Goal: Information Seeking & Learning: Understand process/instructions

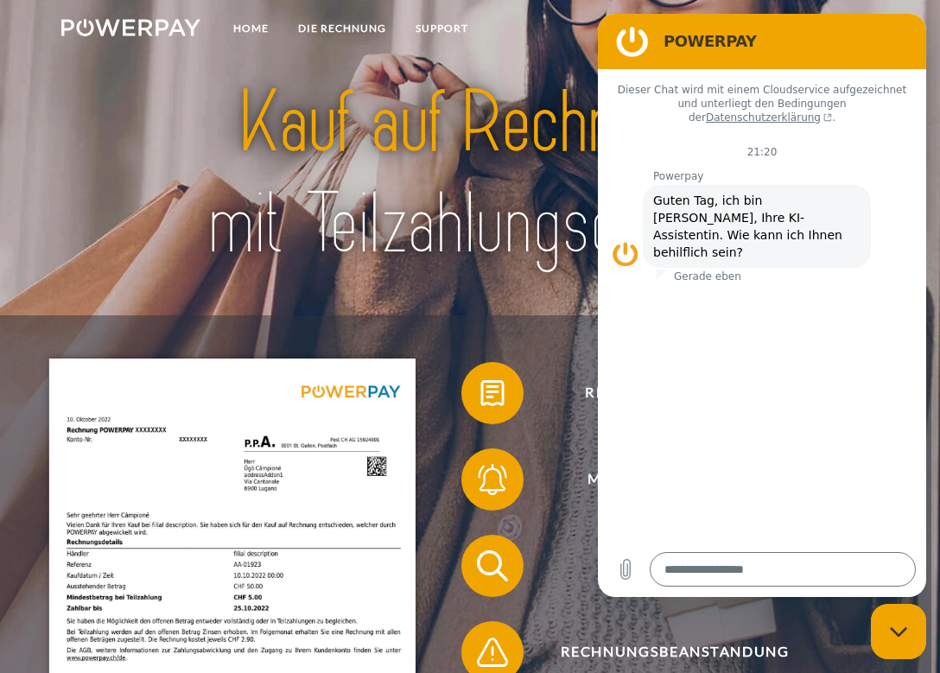
click at [775, 47] on h2 "POWERPAY" at bounding box center [785, 41] width 245 height 21
click at [902, 644] on div "Messaging-Fenster schließen" at bounding box center [898, 631] width 52 height 52
type textarea "*"
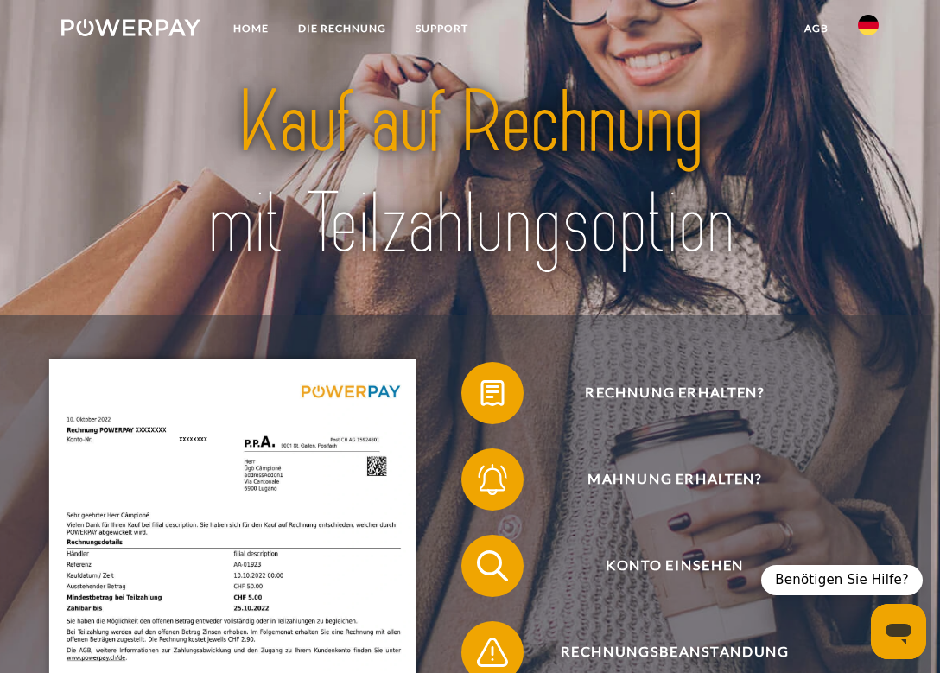
click at [869, 36] on link at bounding box center [868, 30] width 50 height 35
click at [869, 25] on img at bounding box center [867, 25] width 21 height 21
click at [870, 75] on img at bounding box center [867, 81] width 21 height 21
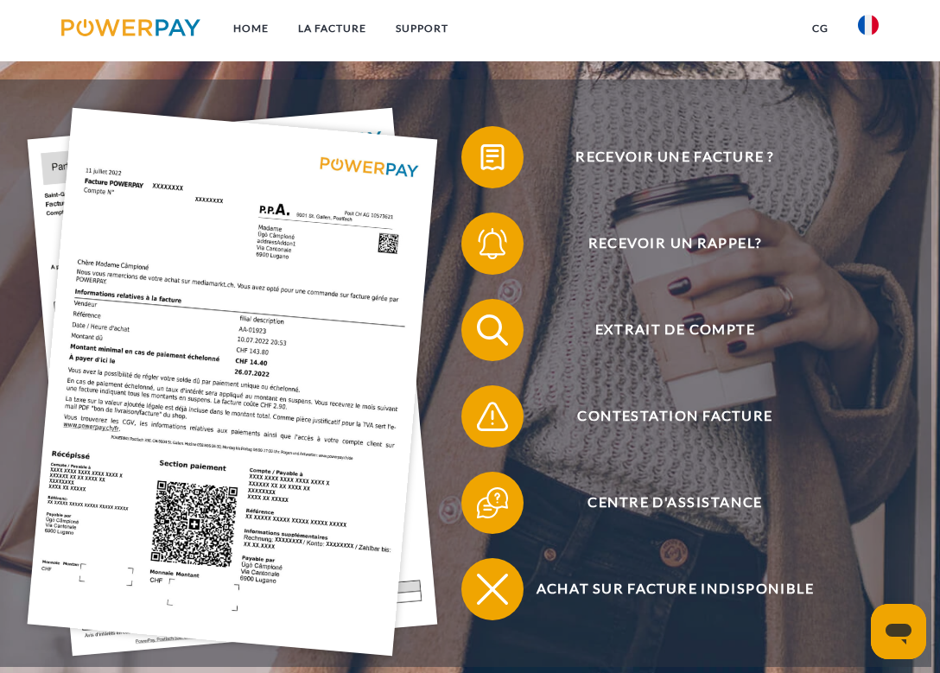
scroll to position [237, 0]
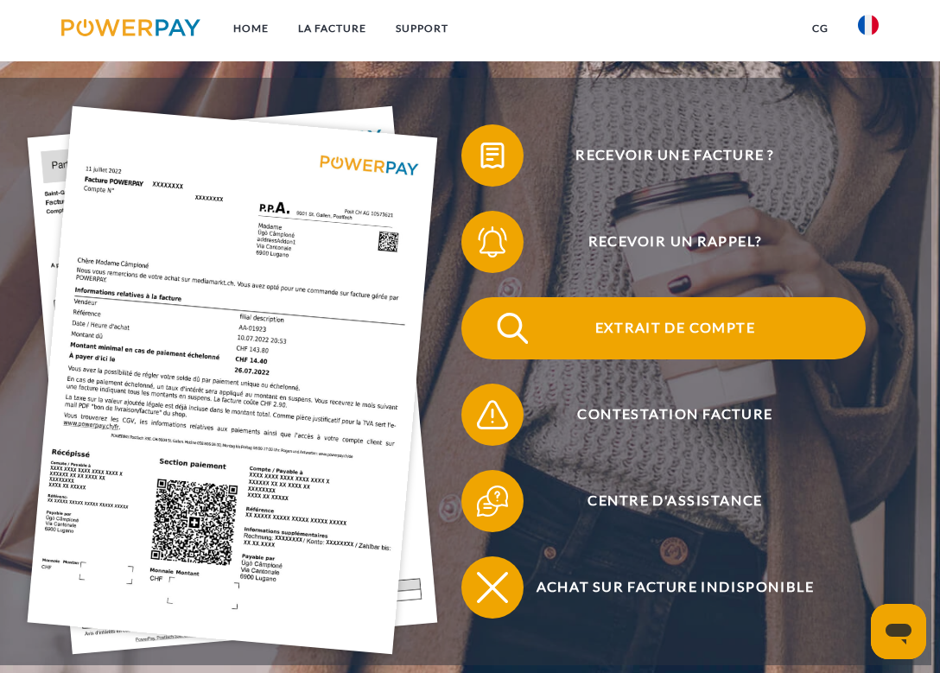
click at [621, 320] on span "Extrait de compte" at bounding box center [674, 328] width 381 height 62
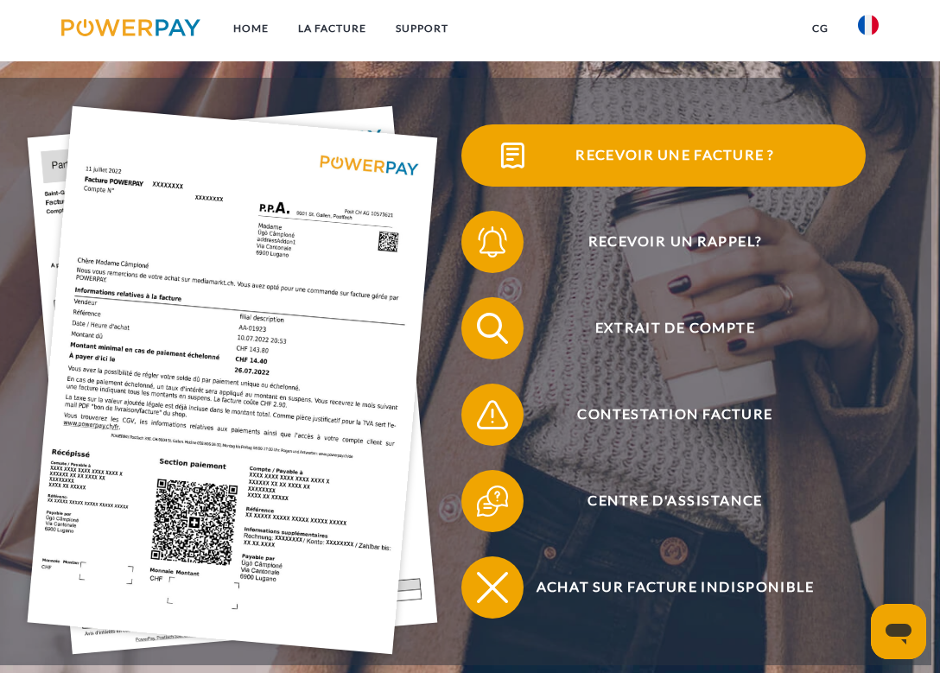
click at [685, 161] on span "Recevoir une facture ?" at bounding box center [674, 155] width 381 height 62
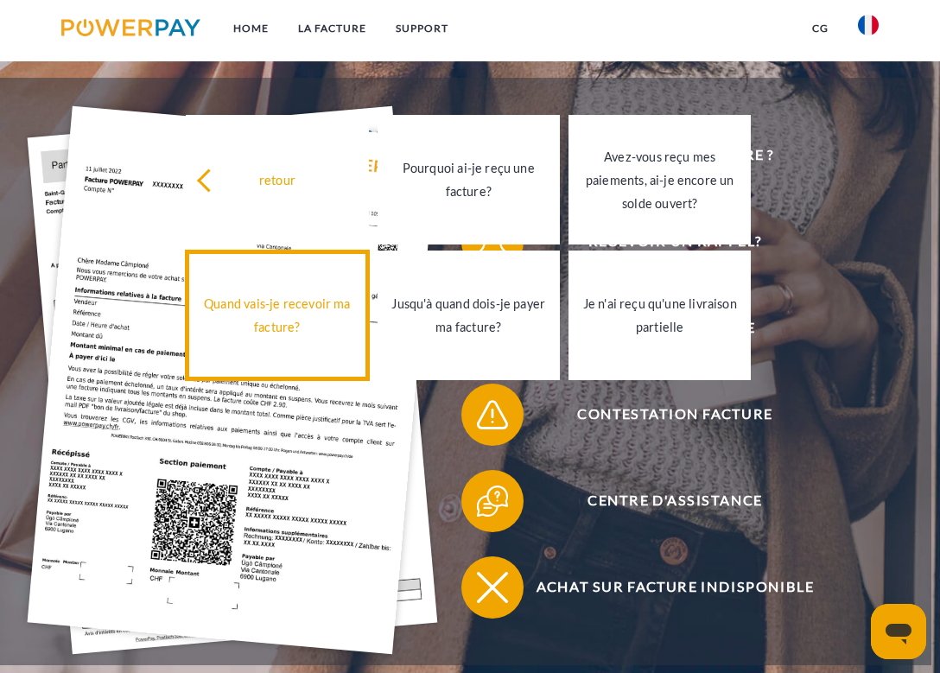
click at [260, 291] on link "Quand vais-je recevoir ma facture?" at bounding box center [277, 315] width 182 height 130
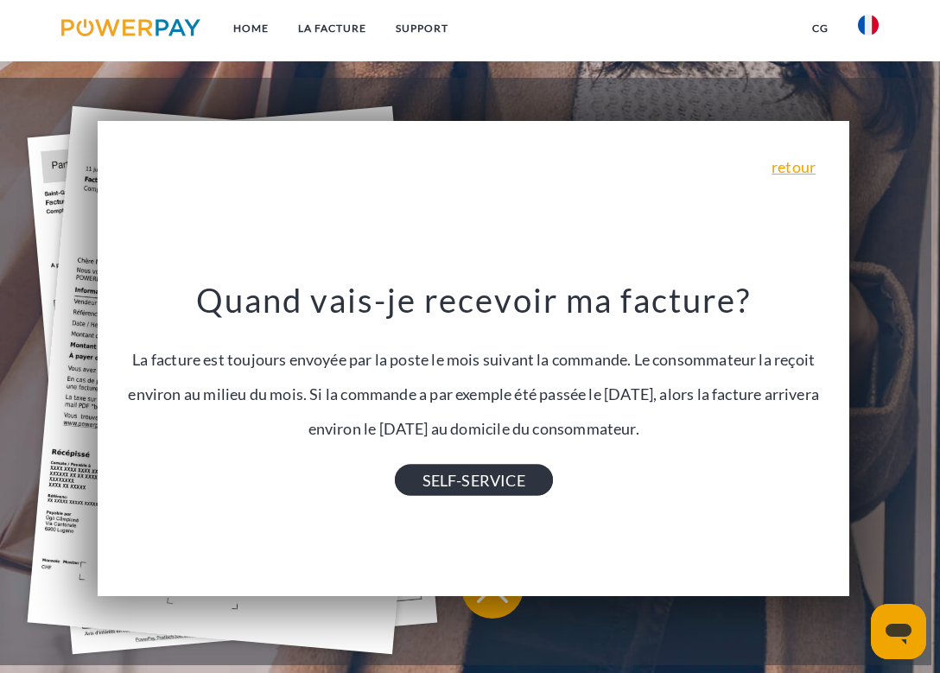
click at [431, 471] on link "SELF-SERVICE" at bounding box center [474, 480] width 158 height 31
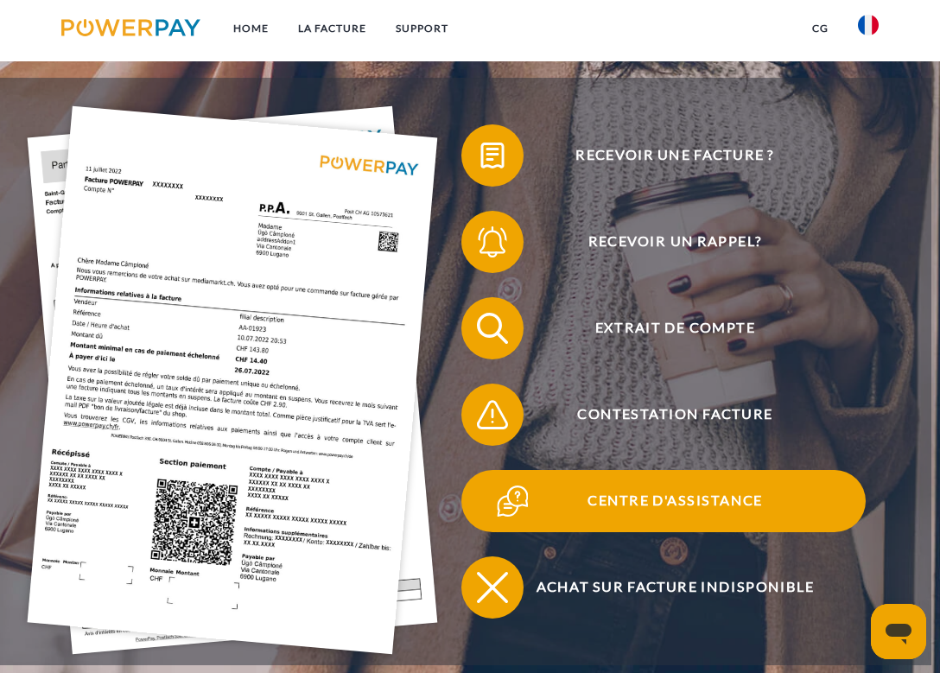
click at [656, 501] on span "Centre d'assistance" at bounding box center [674, 501] width 381 height 62
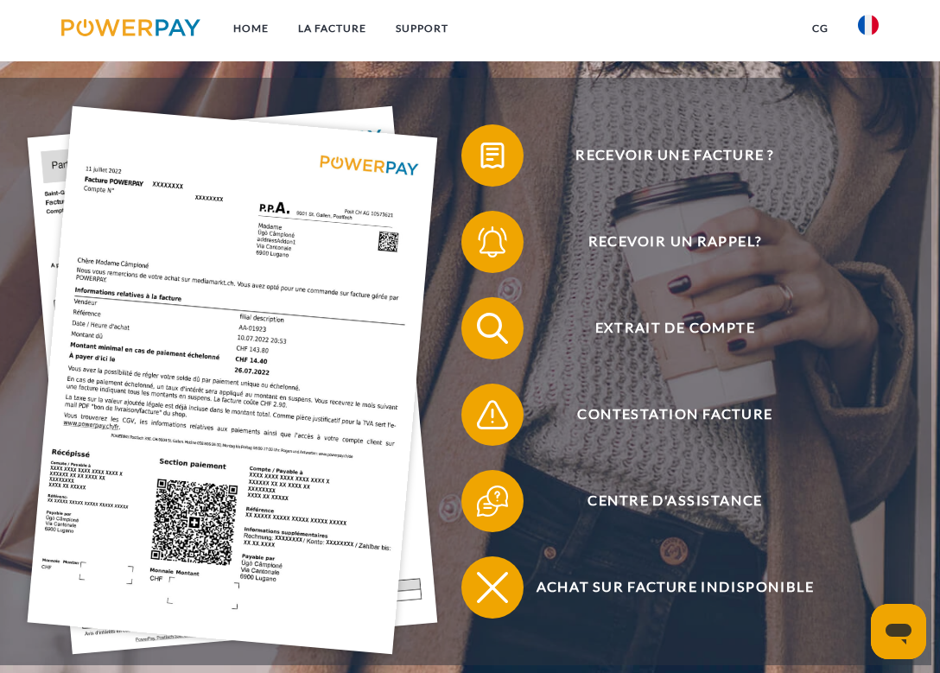
click at [355, 49] on ul "Home LA FACTURE Support" at bounding box center [255, 30] width 416 height 61
click at [354, 34] on link "LA FACTURE" at bounding box center [332, 28] width 98 height 31
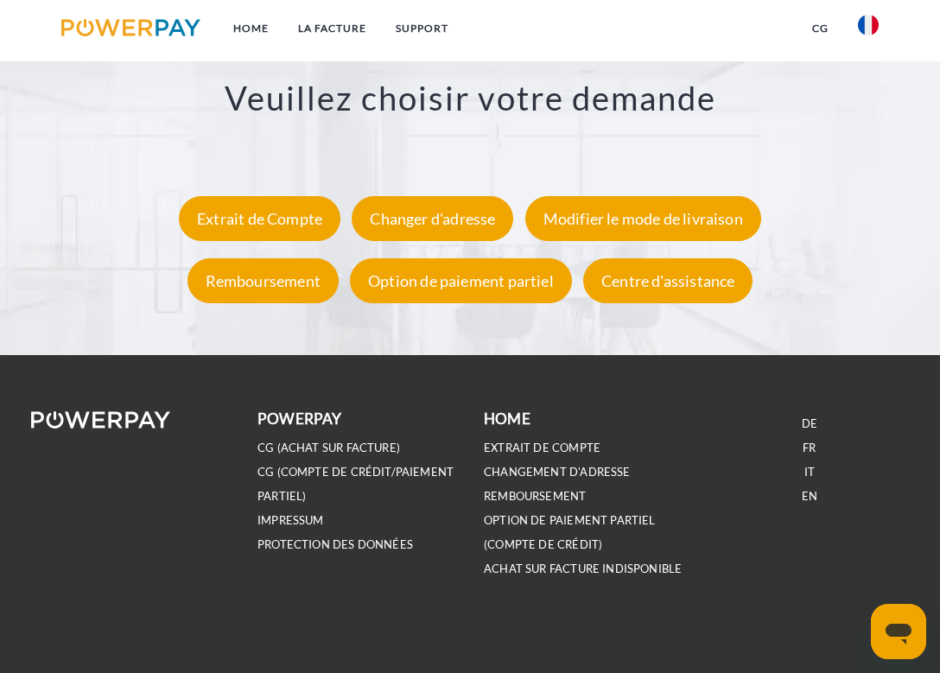
scroll to position [2710, 0]
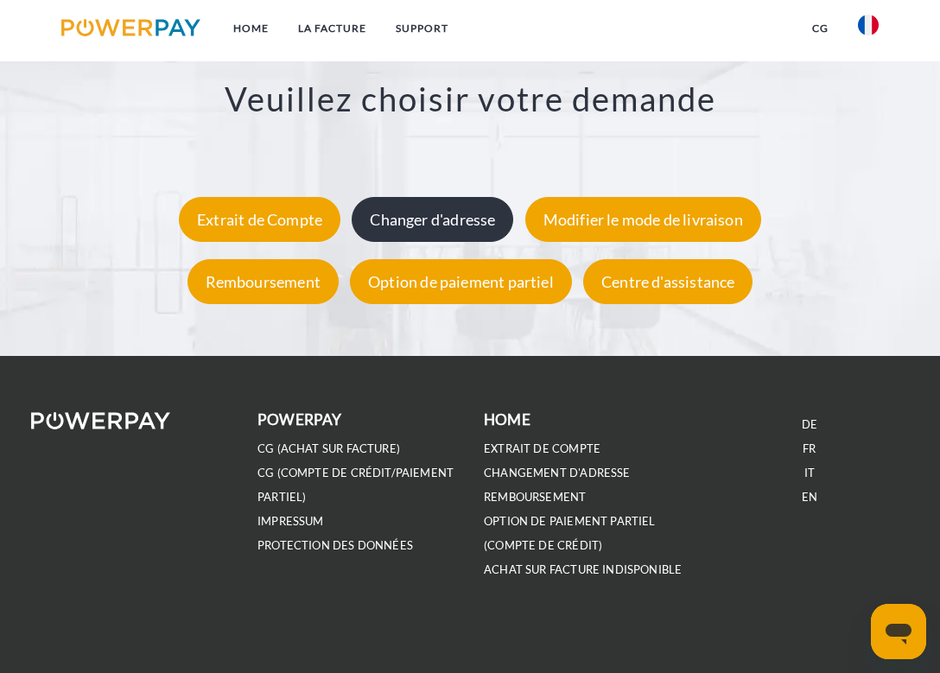
click at [430, 214] on div "Changer d'adresse" at bounding box center [431, 219] width 161 height 45
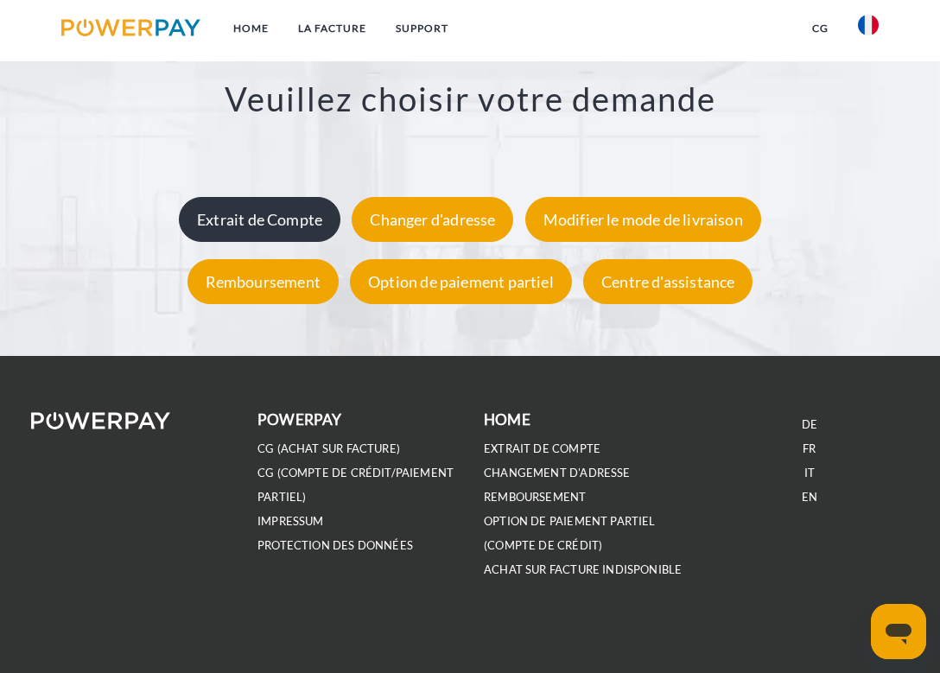
click at [292, 210] on div "Extrait de Compte" at bounding box center [259, 219] width 161 height 45
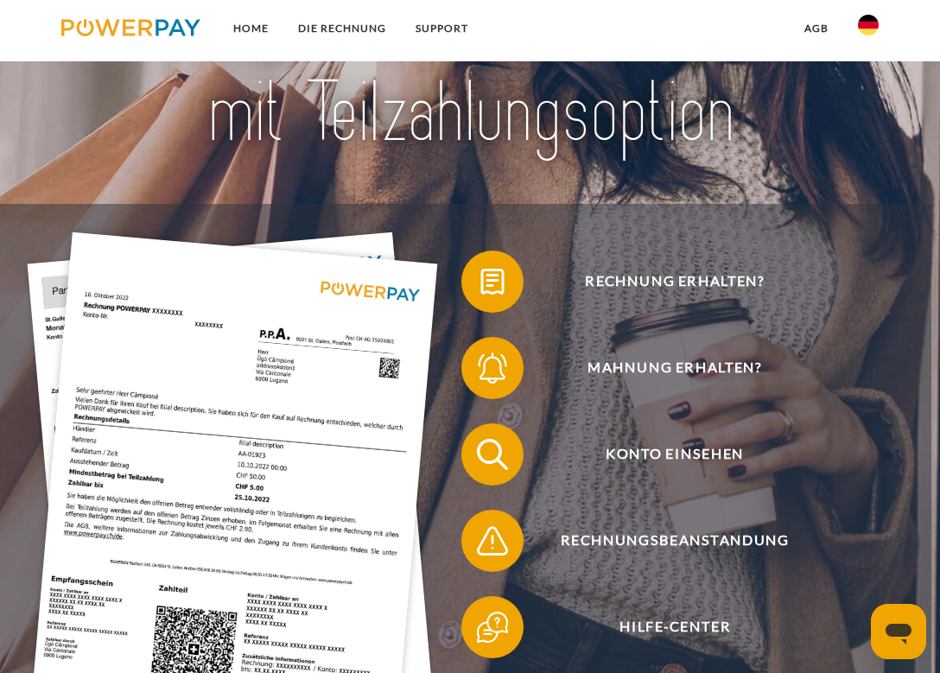
scroll to position [117, 0]
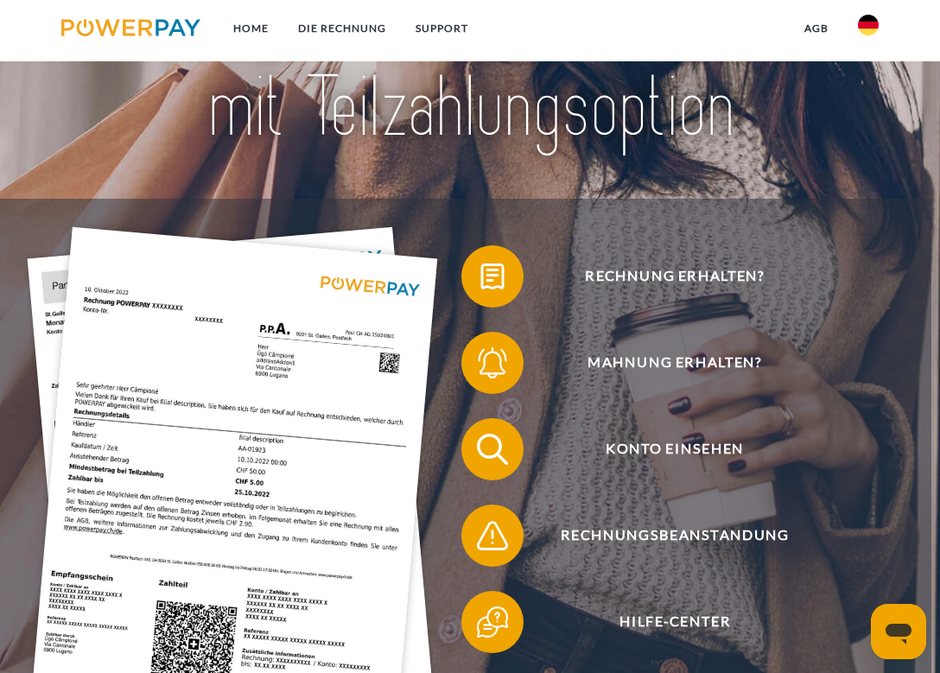
click at [863, 25] on img at bounding box center [867, 25] width 21 height 21
click at [872, 68] on link at bounding box center [868, 82] width 50 height 44
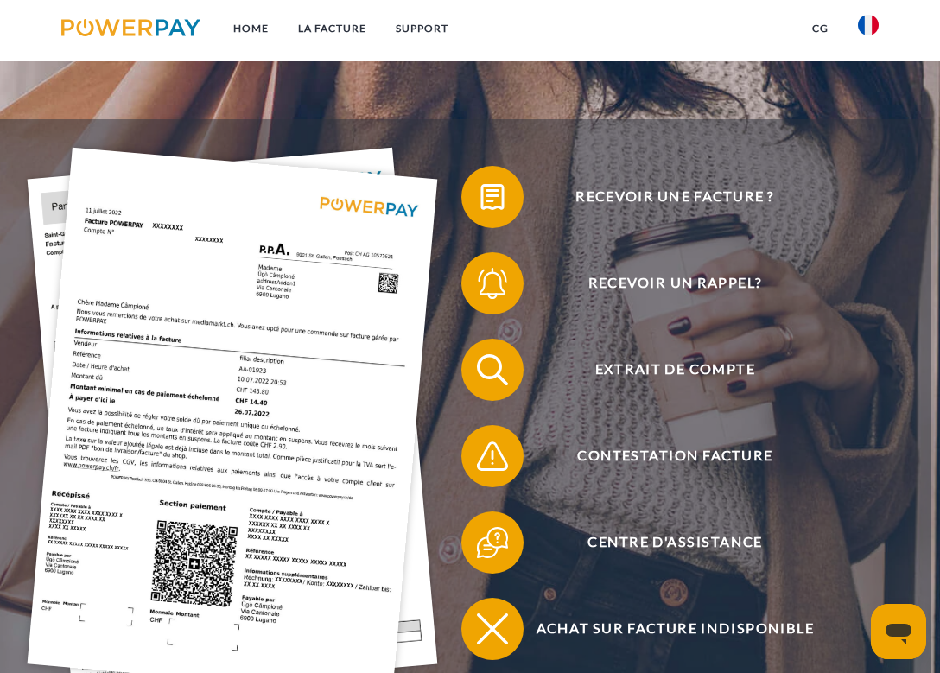
scroll to position [198, 0]
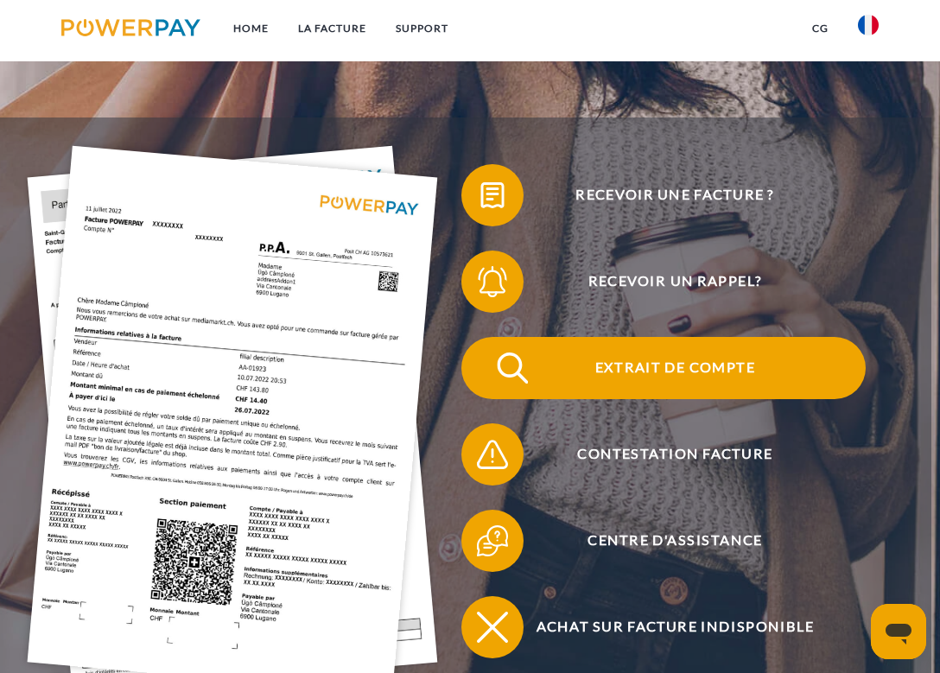
click at [704, 366] on span "Extrait de compte" at bounding box center [674, 368] width 381 height 62
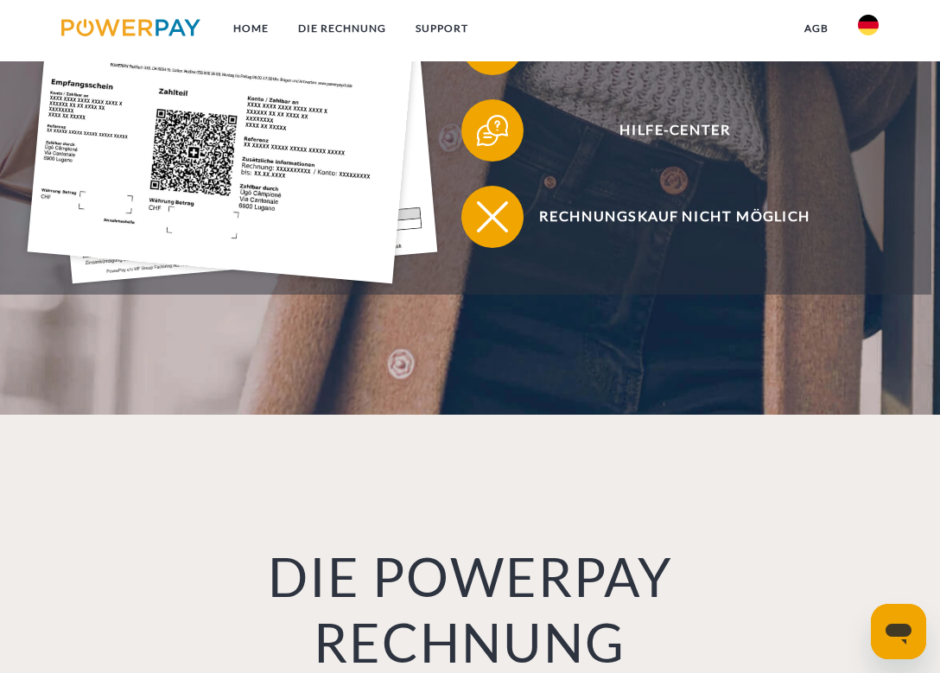
scroll to position [609, 0]
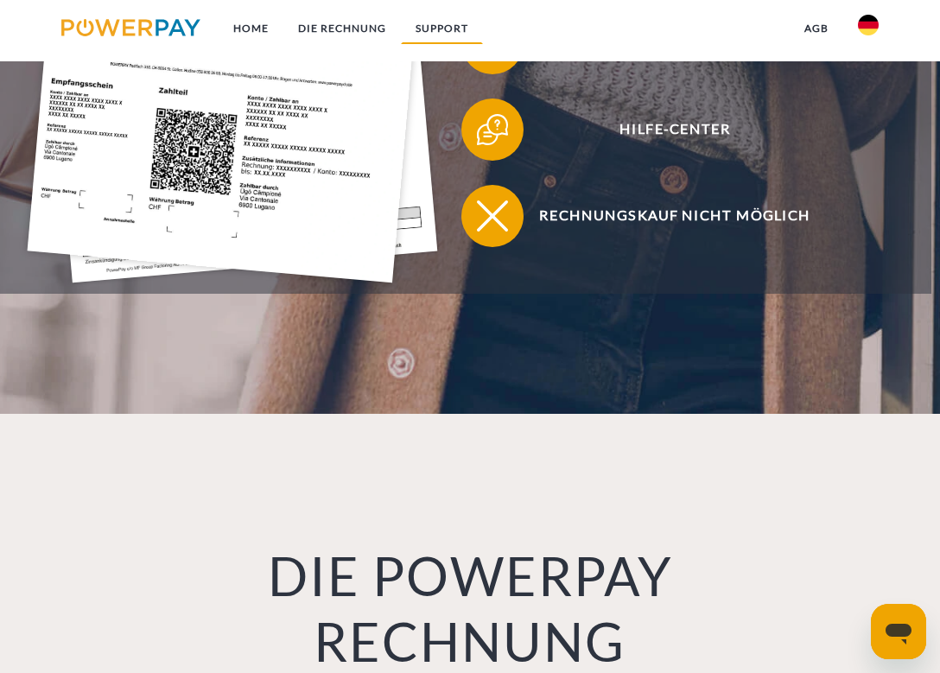
click at [467, 30] on link "SUPPORT" at bounding box center [442, 28] width 82 height 31
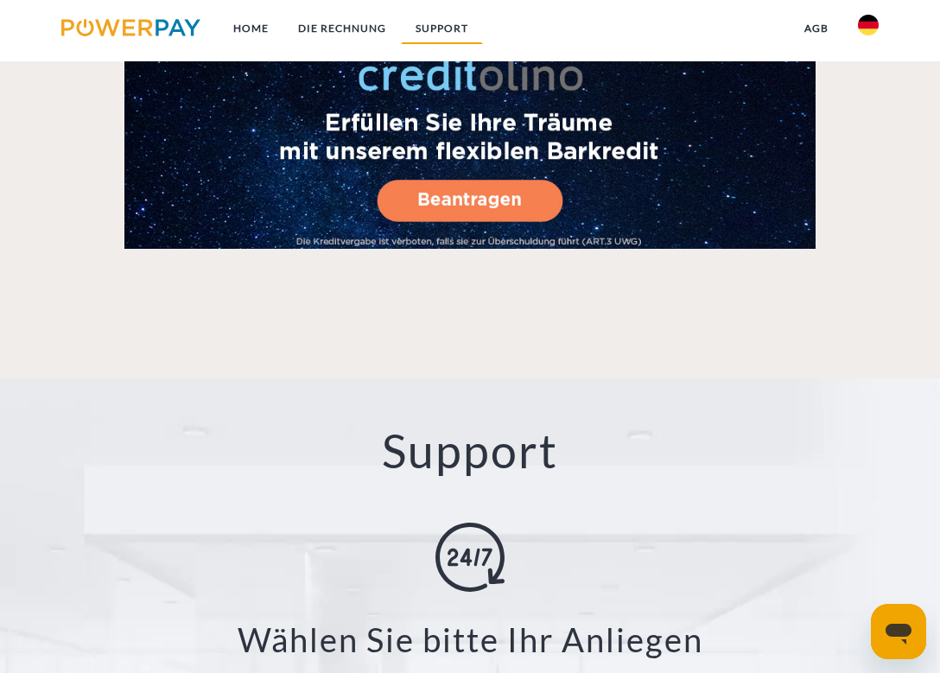
scroll to position [2635, 0]
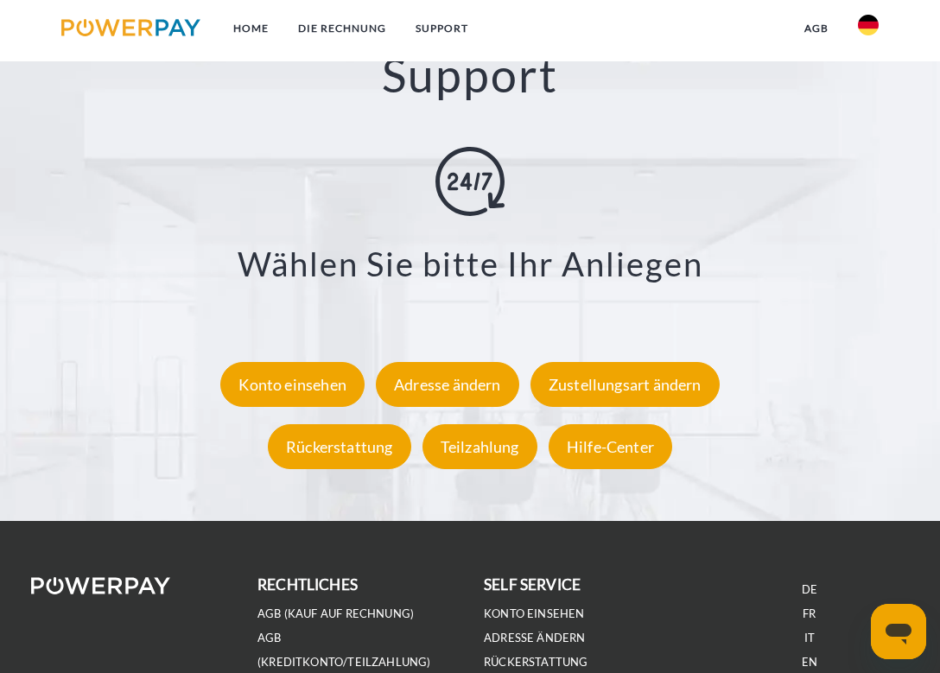
click at [866, 10] on ul at bounding box center [868, 30] width 50 height 60
click at [870, 26] on img at bounding box center [867, 25] width 21 height 21
click at [873, 88] on img at bounding box center [867, 81] width 21 height 21
